Goal: Information Seeking & Learning: Understand process/instructions

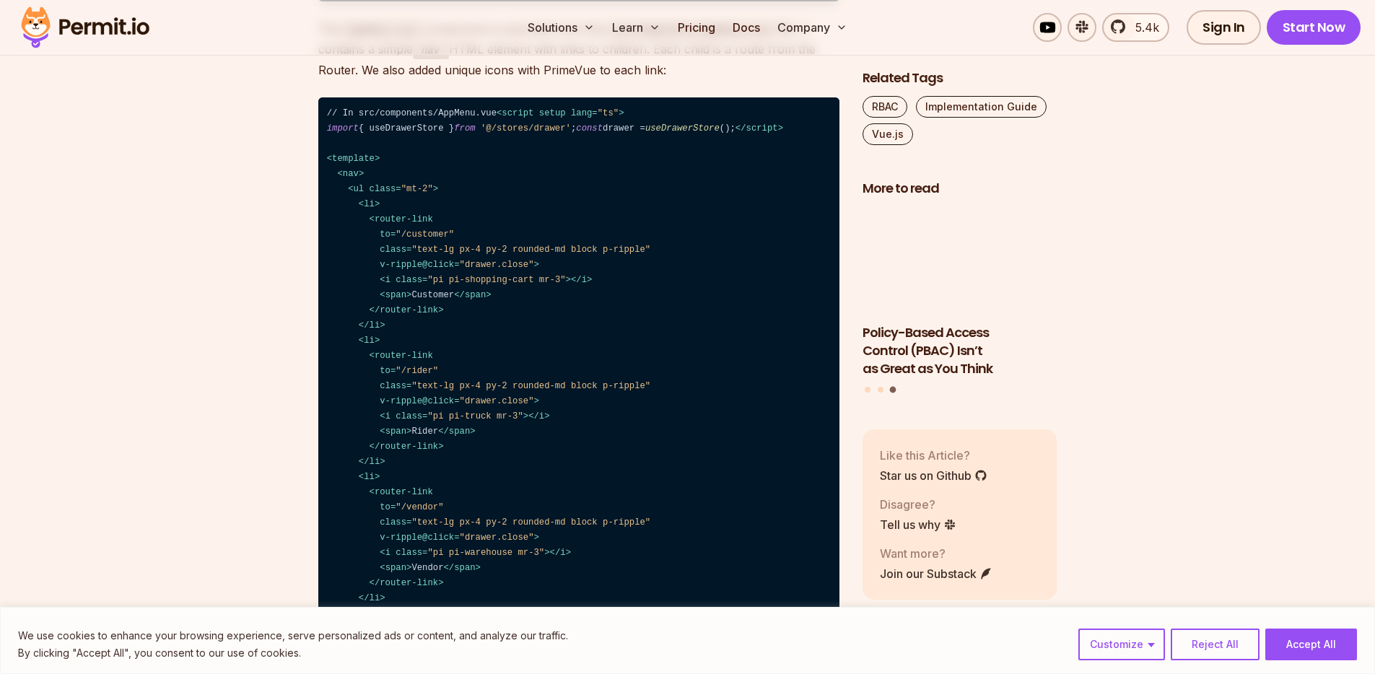
scroll to position [2535, 0]
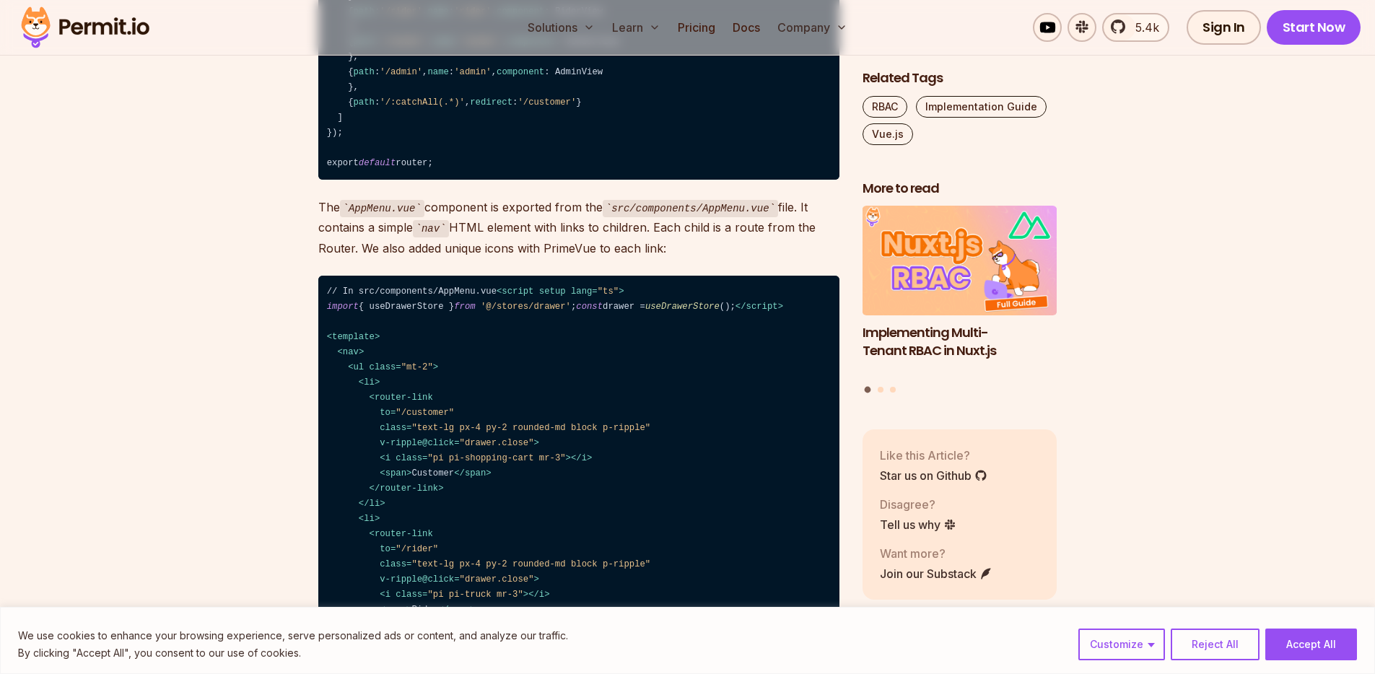
drag, startPoint x: 1102, startPoint y: 229, endPoint x: 1097, endPoint y: 240, distance: 11.6
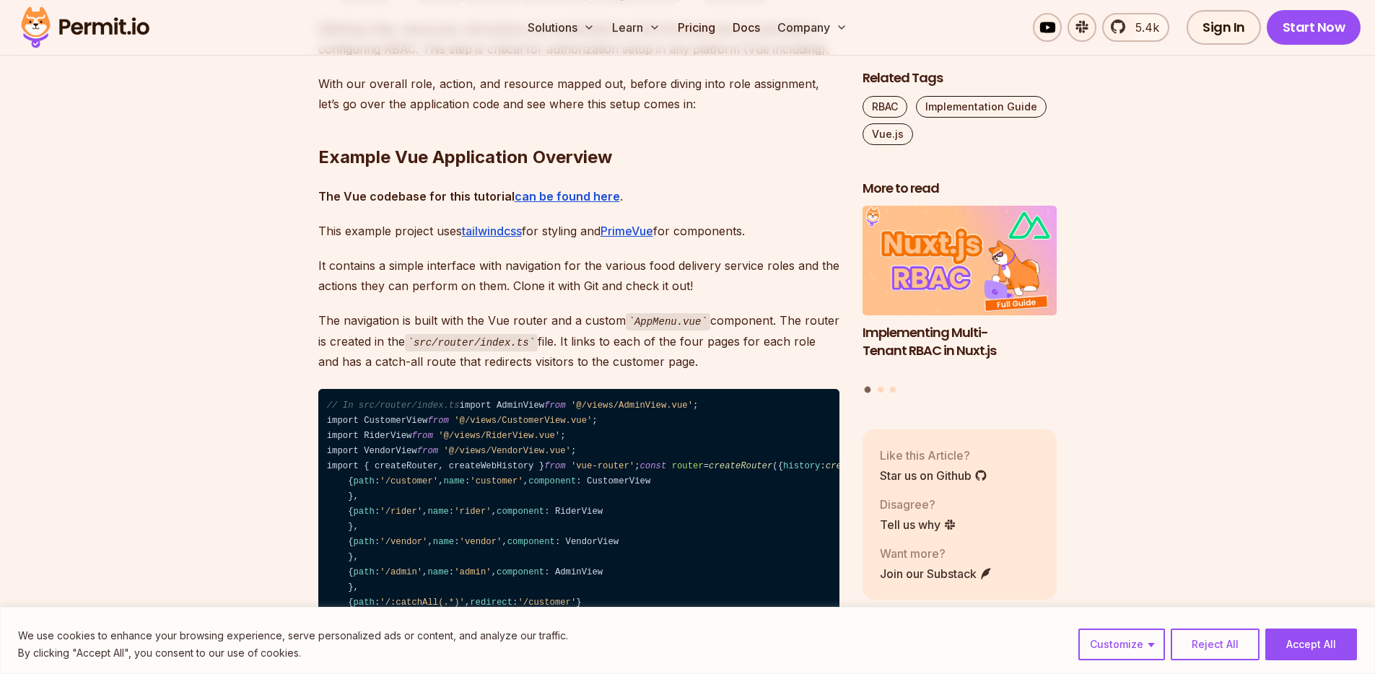
scroll to position [2579, 0]
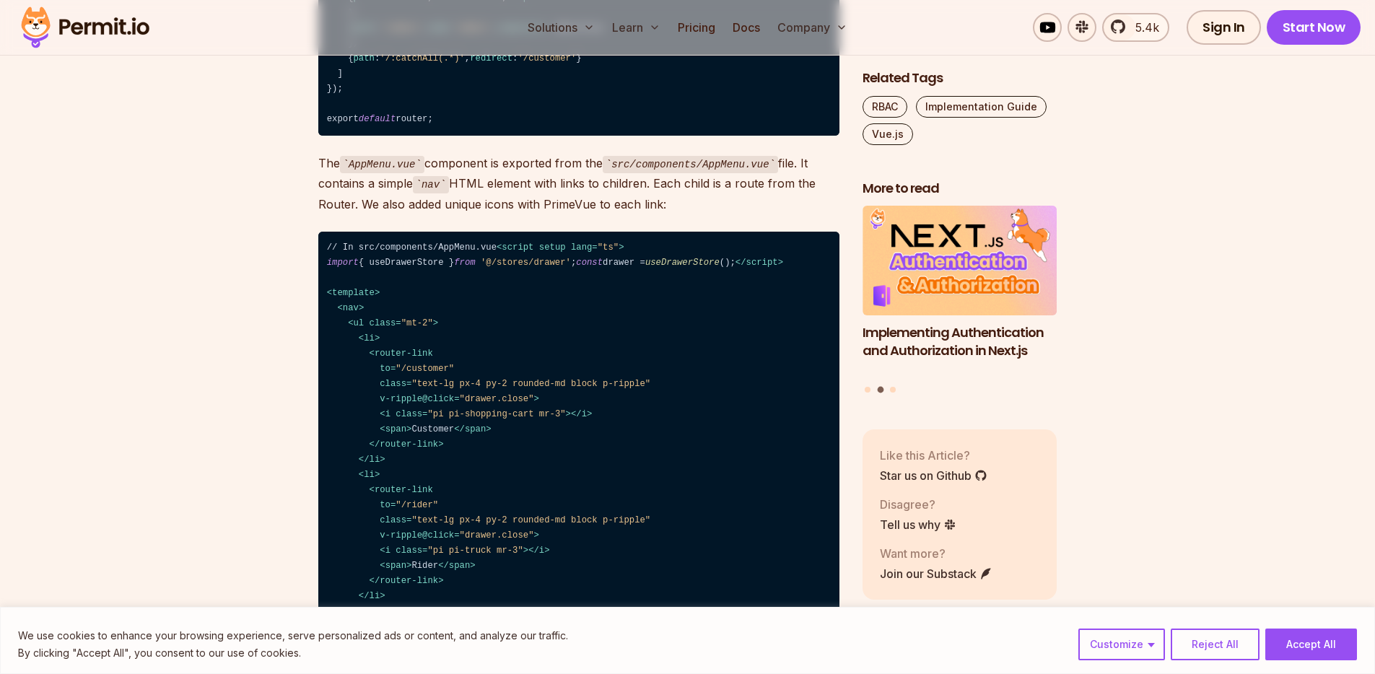
drag, startPoint x: 403, startPoint y: 356, endPoint x: 328, endPoint y: 308, distance: 88.7
copy code "{ path : '/:catchAll(.*)' , redirect : '/customer' }"
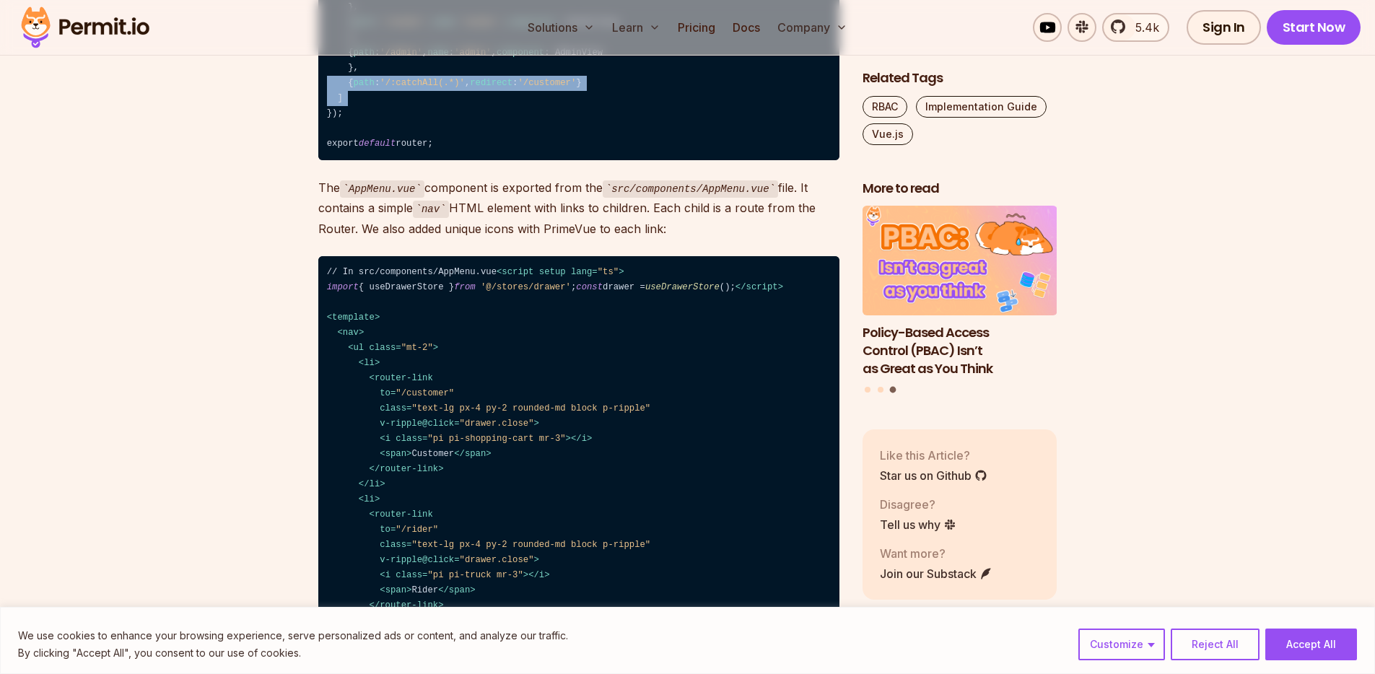
scroll to position [2549, 0]
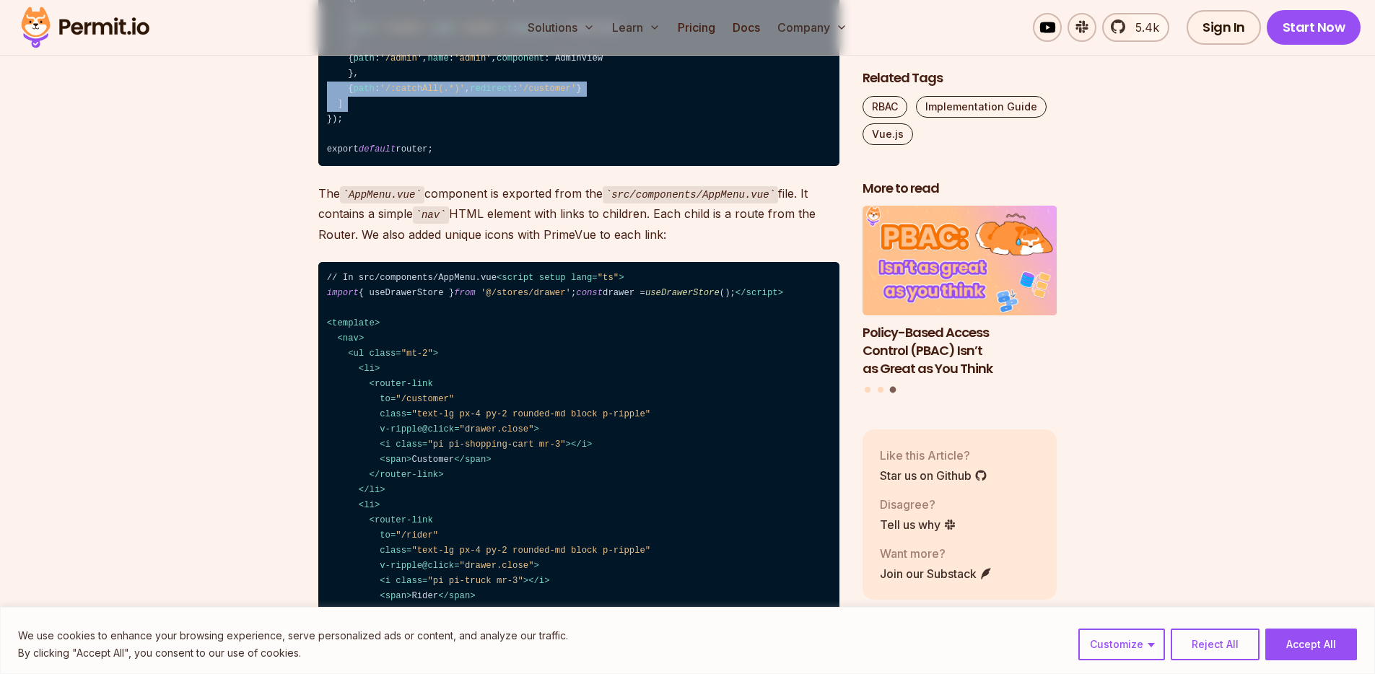
click at [428, 166] on code "// In src/router/index.ts import AdminView from '@/views/AdminView.vue' ; impor…" at bounding box center [578, 20] width 521 height 291
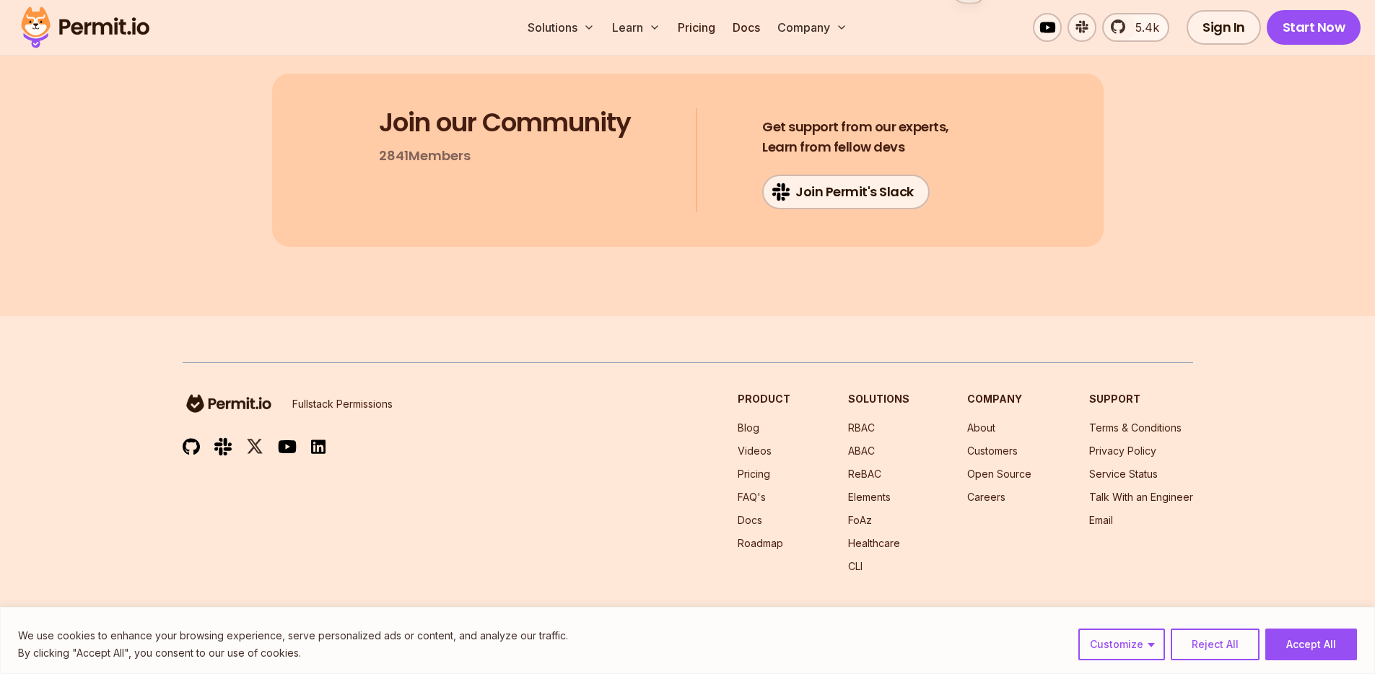
scroll to position [10385, 0]
